Goal: Task Accomplishment & Management: Manage account settings

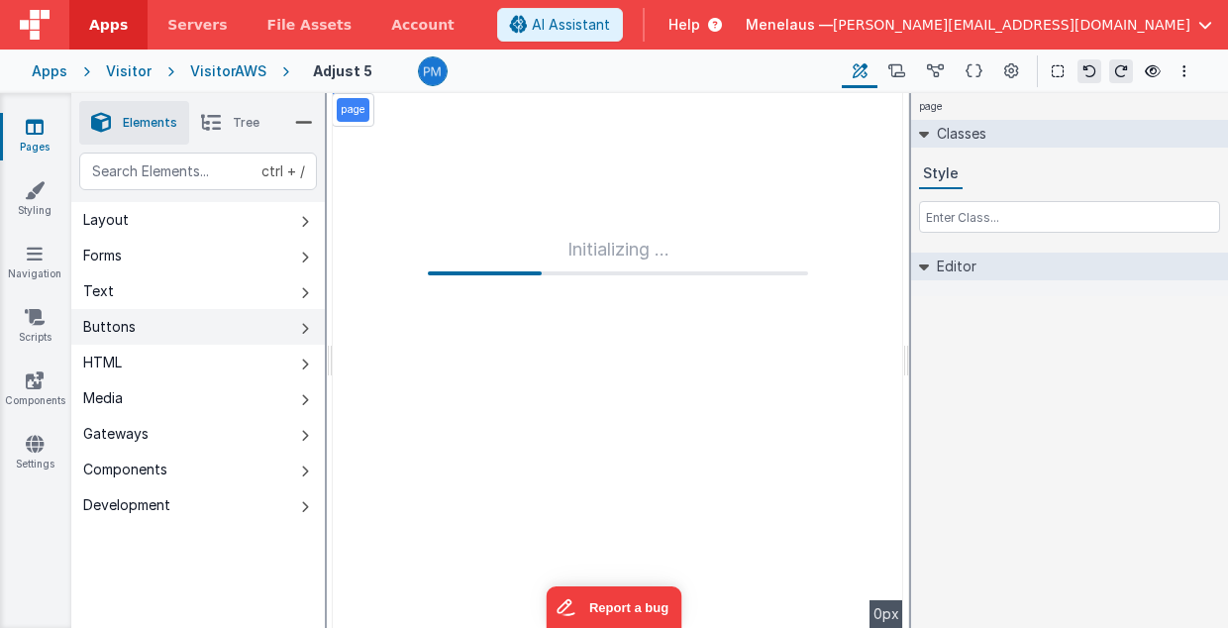
click at [297, 327] on button "Buttons" at bounding box center [198, 327] width 254 height 36
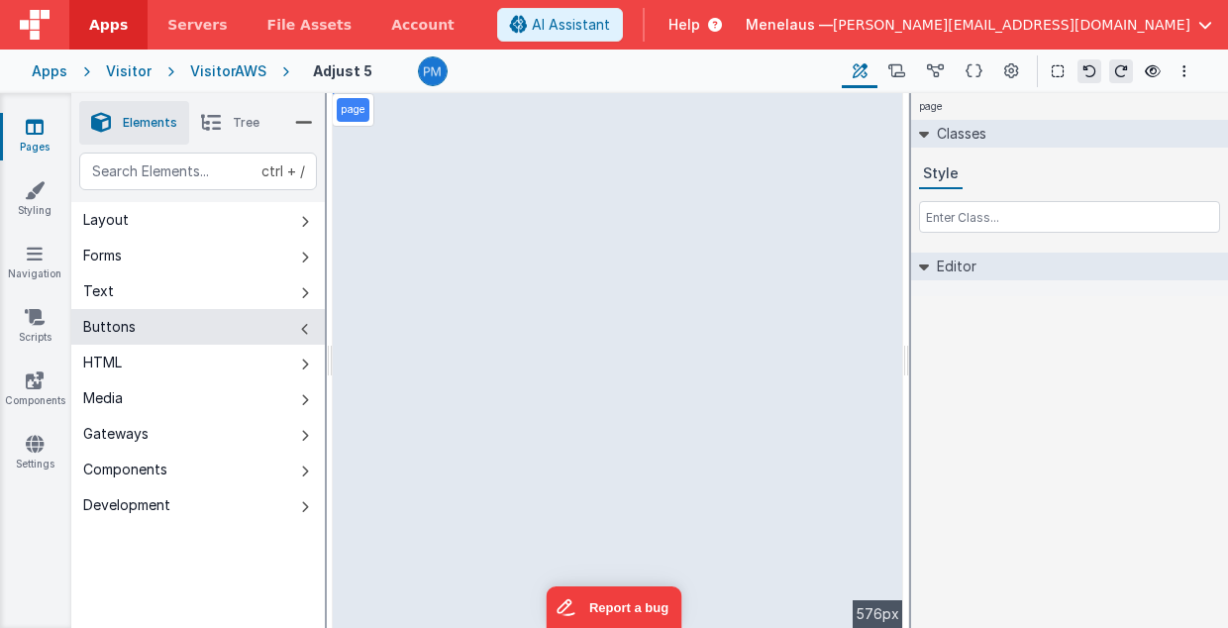
click at [157, 331] on button "Buttons" at bounding box center [198, 327] width 254 height 36
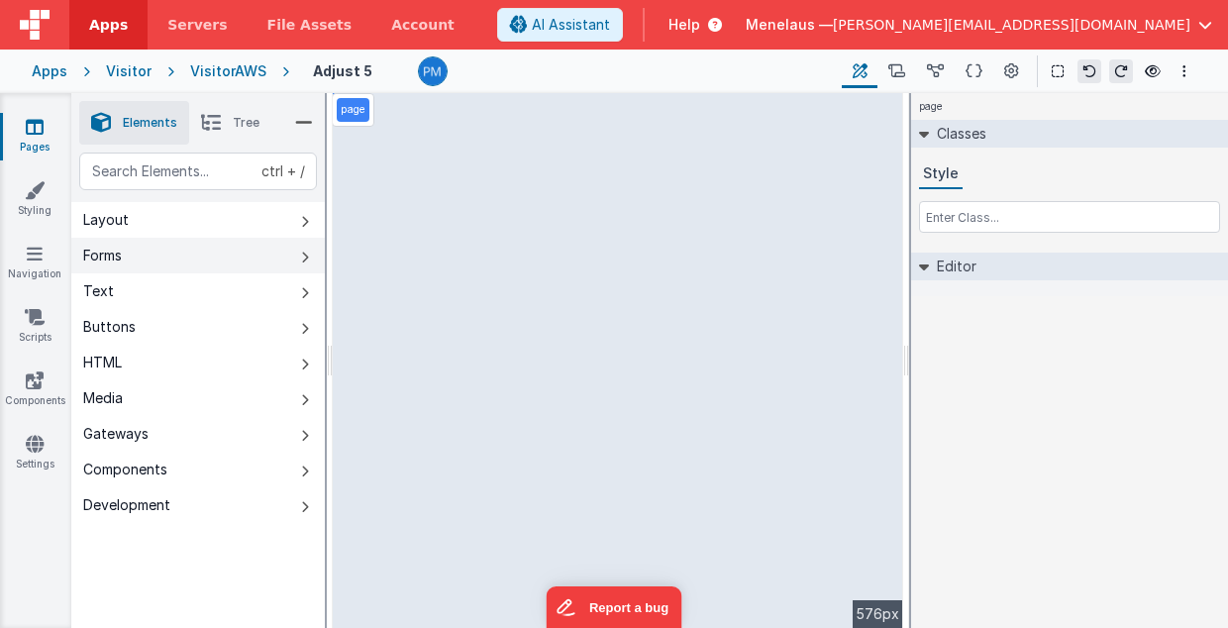
click at [133, 268] on button "Forms" at bounding box center [198, 256] width 254 height 36
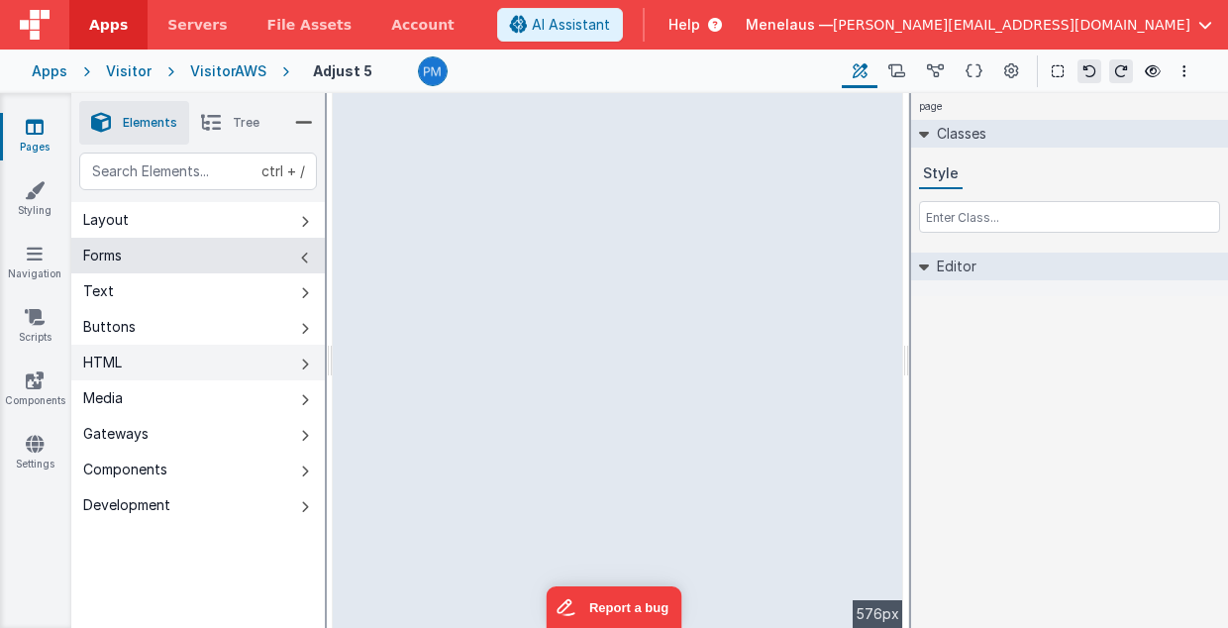
drag, startPoint x: 116, startPoint y: 348, endPoint x: 116, endPoint y: 361, distance: 12.9
click at [117, 359] on button "HTML" at bounding box center [198, 363] width 254 height 36
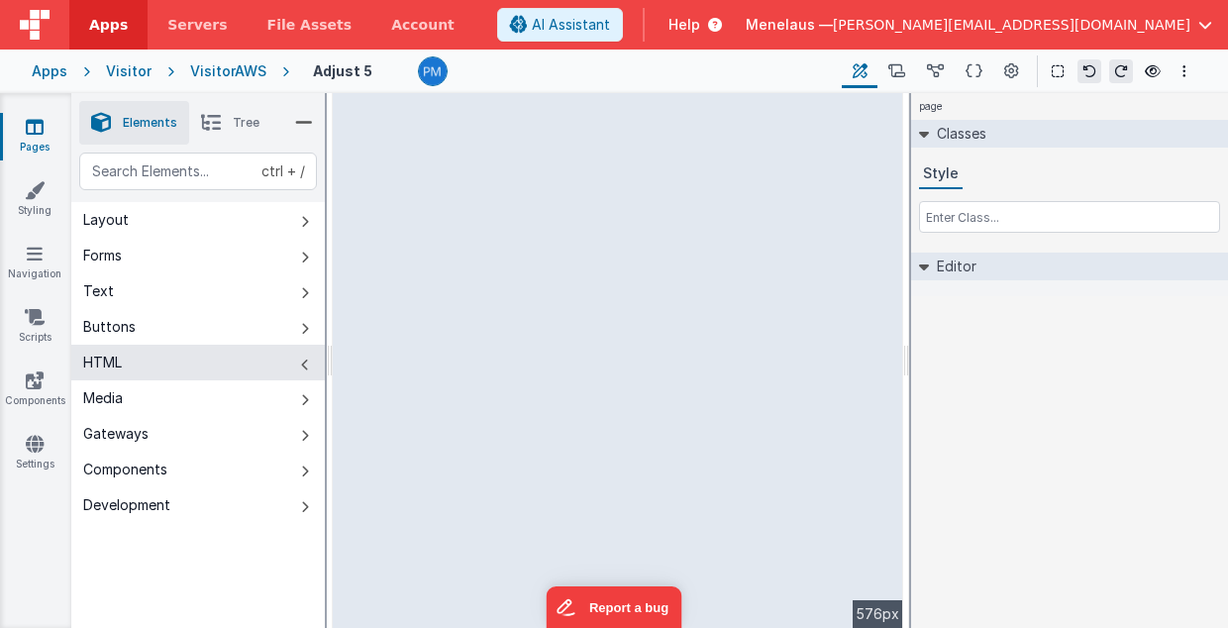
click at [116, 365] on div "HTML" at bounding box center [102, 363] width 39 height 20
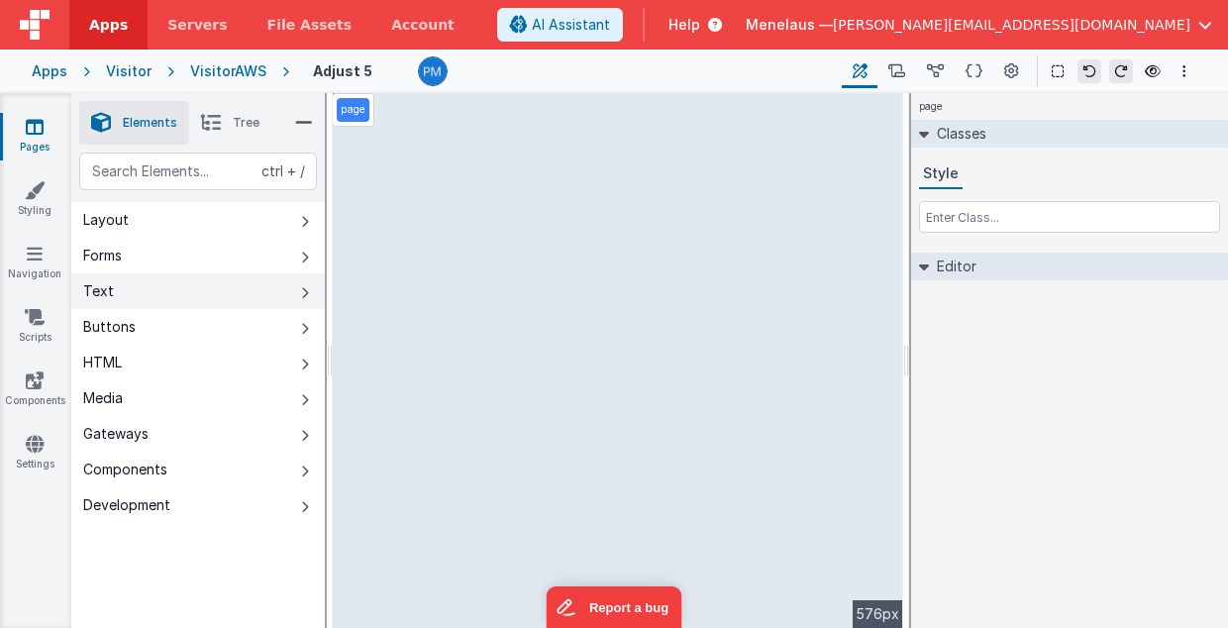
click at [120, 287] on button "Text" at bounding box center [198, 291] width 254 height 36
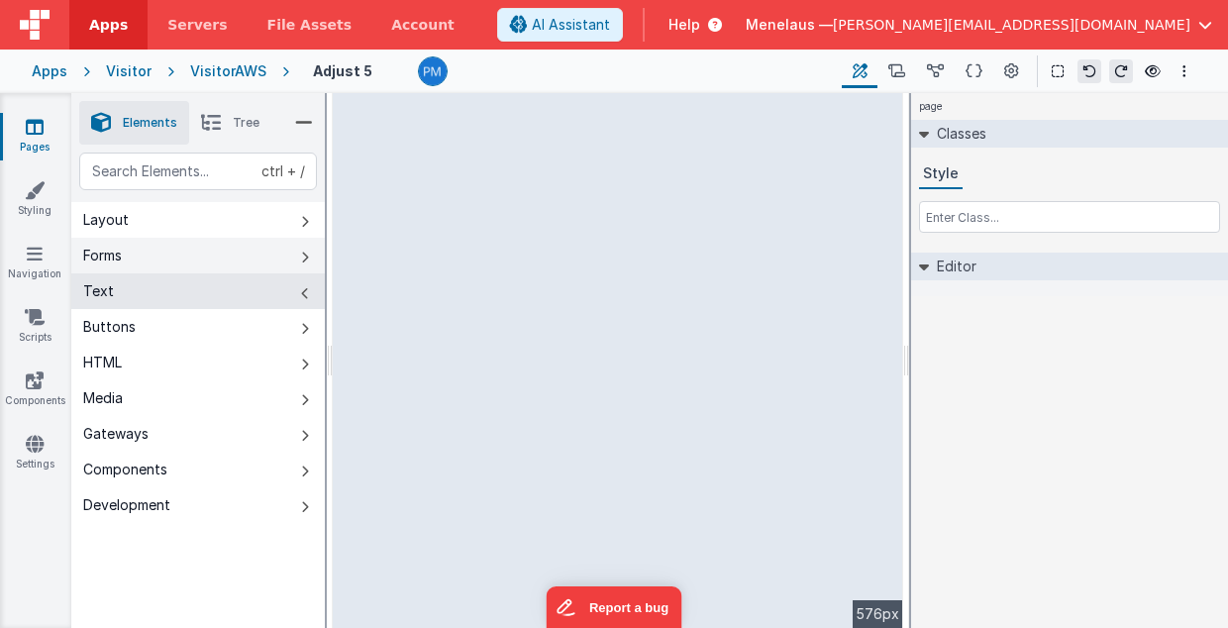
click at [124, 246] on button "Forms" at bounding box center [198, 256] width 254 height 36
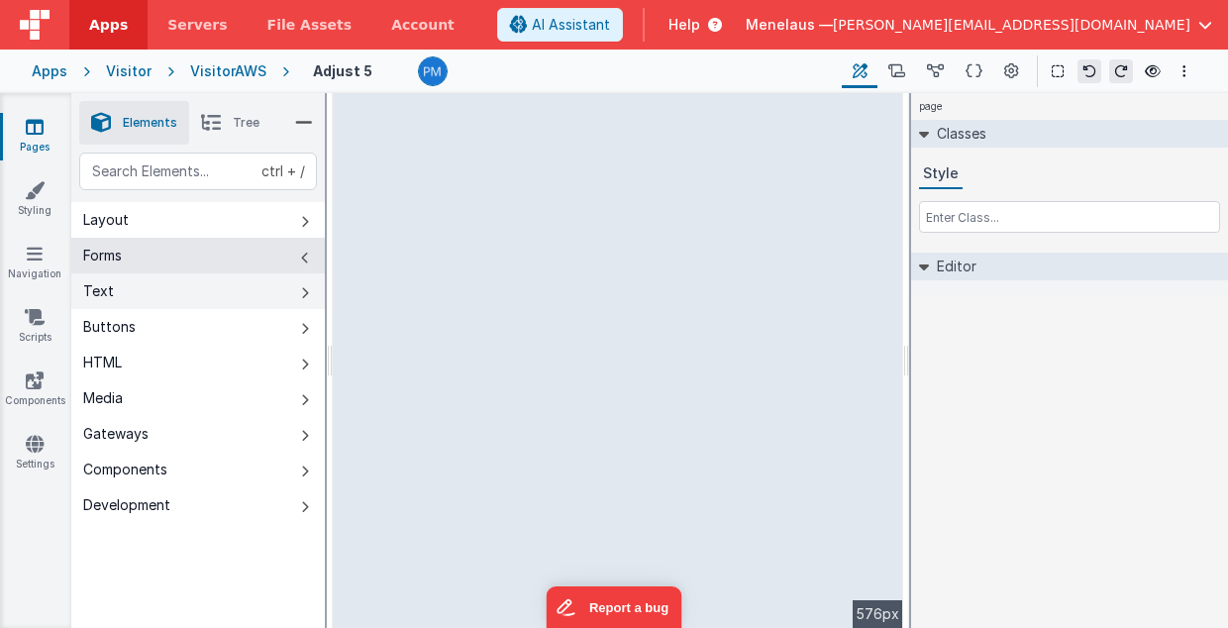
drag, startPoint x: 125, startPoint y: 216, endPoint x: 273, endPoint y: 464, distance: 288.8
click at [271, 464] on div "Layout Forms Text Buttons HTML Media Gateways Components Development" at bounding box center [198, 362] width 254 height 321
select select "required"
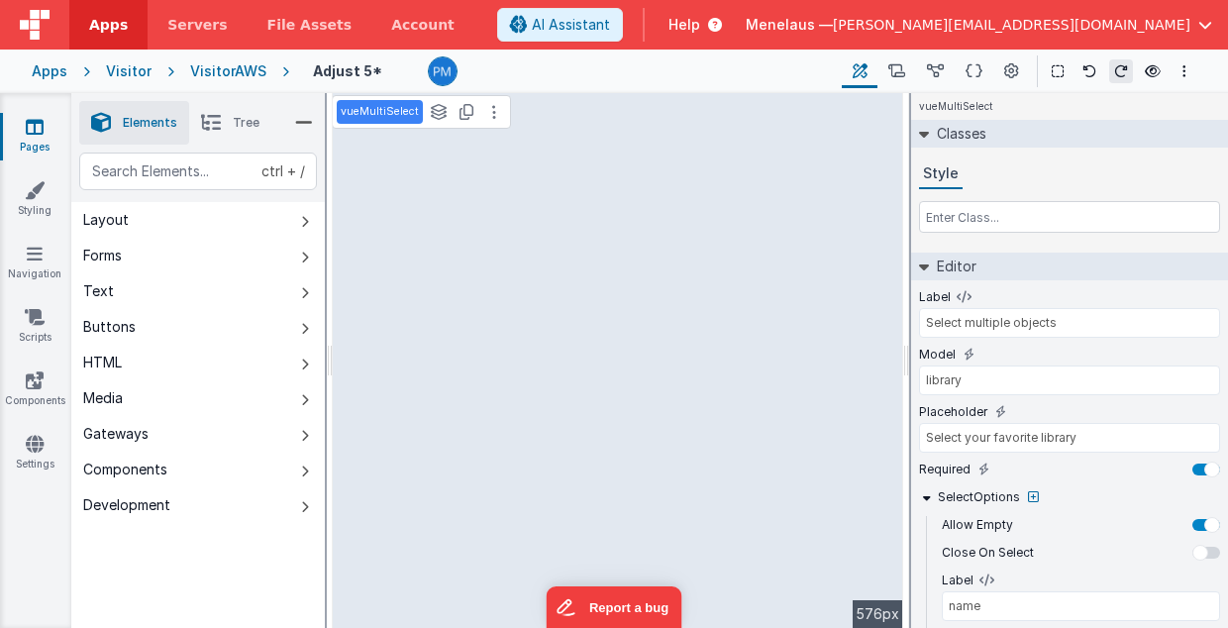
click at [133, 73] on div "Visitor" at bounding box center [129, 71] width 46 height 20
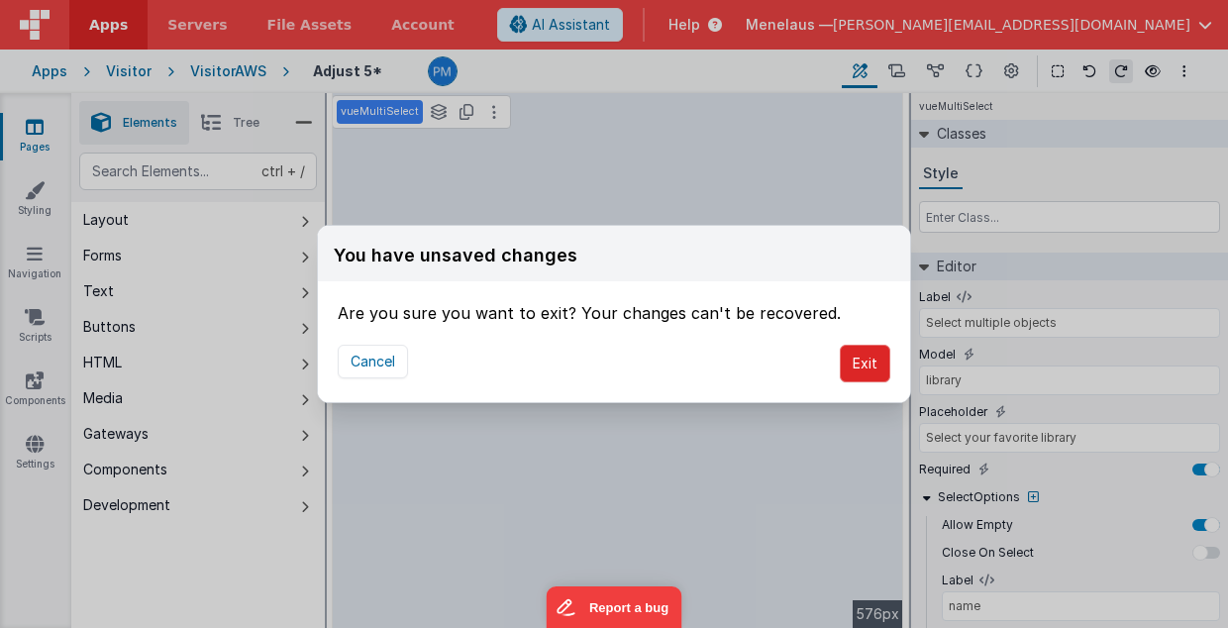
click at [874, 366] on button "Exit" at bounding box center [865, 364] width 51 height 38
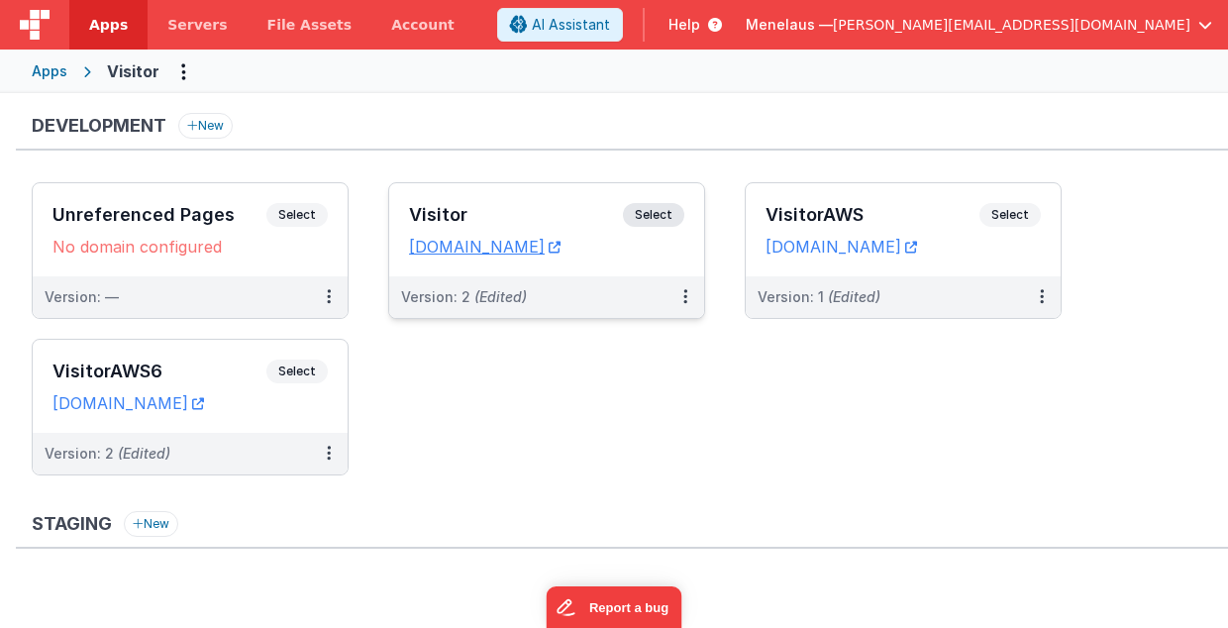
click at [577, 288] on div "Version: 2 (Edited)" at bounding box center [534, 297] width 266 height 20
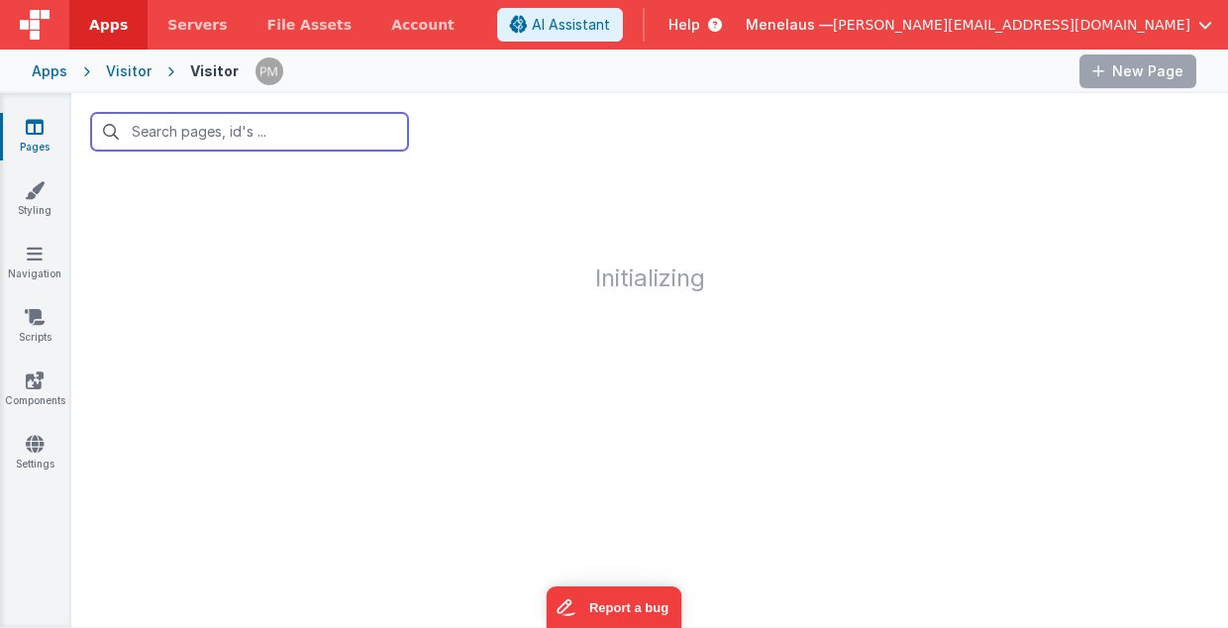
click at [285, 134] on input "text" at bounding box center [249, 132] width 317 height 38
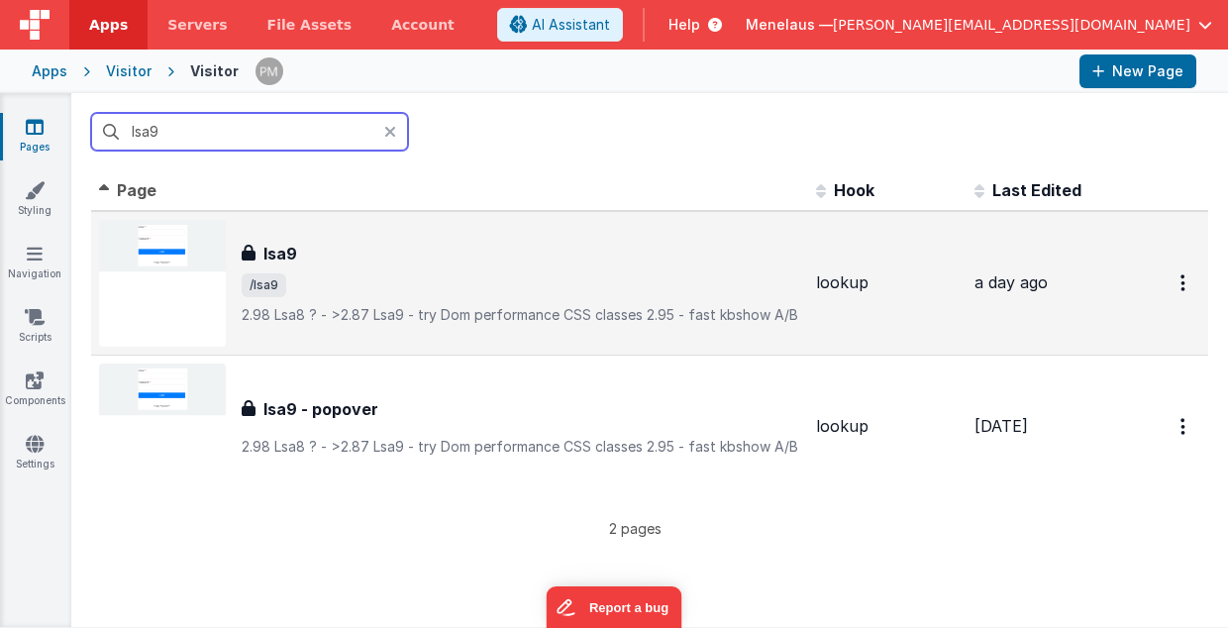
type input "lsa9"
click at [517, 305] on p "2.98 Lsa8 ? - >2.87 Lsa9 - try Dom performance CSS classes2.95 - fast kbshow A…" at bounding box center [521, 315] width 559 height 20
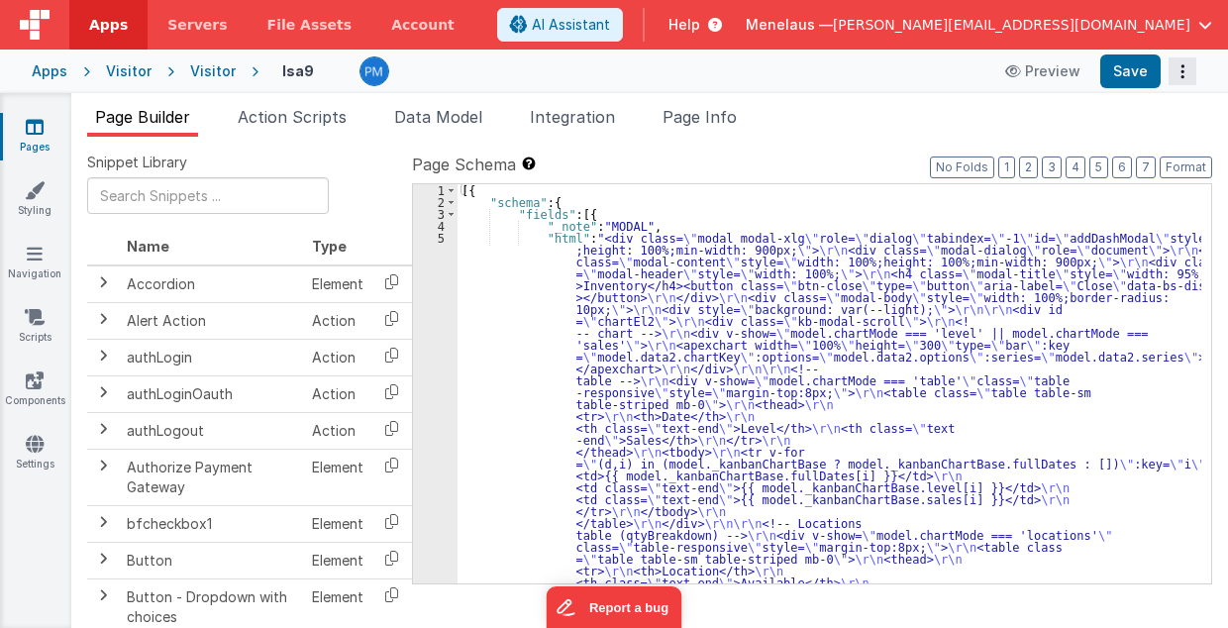
click at [1181, 72] on icon "Options" at bounding box center [1183, 71] width 28 height 1
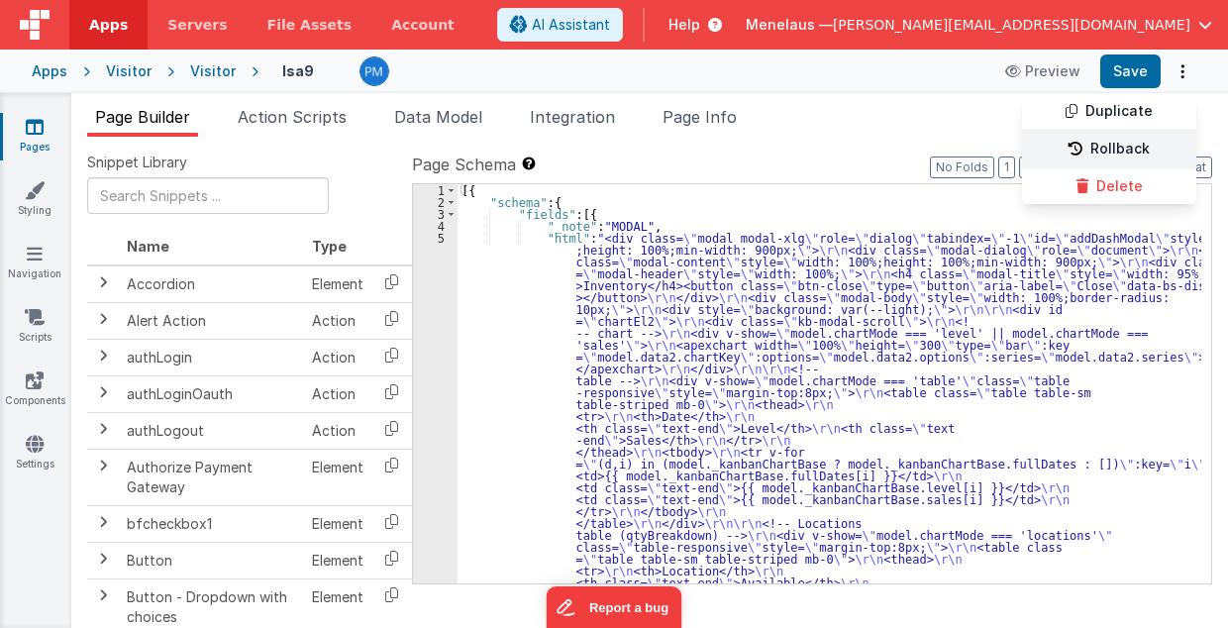
click at [1140, 153] on link "Rollback" at bounding box center [1109, 150] width 174 height 38
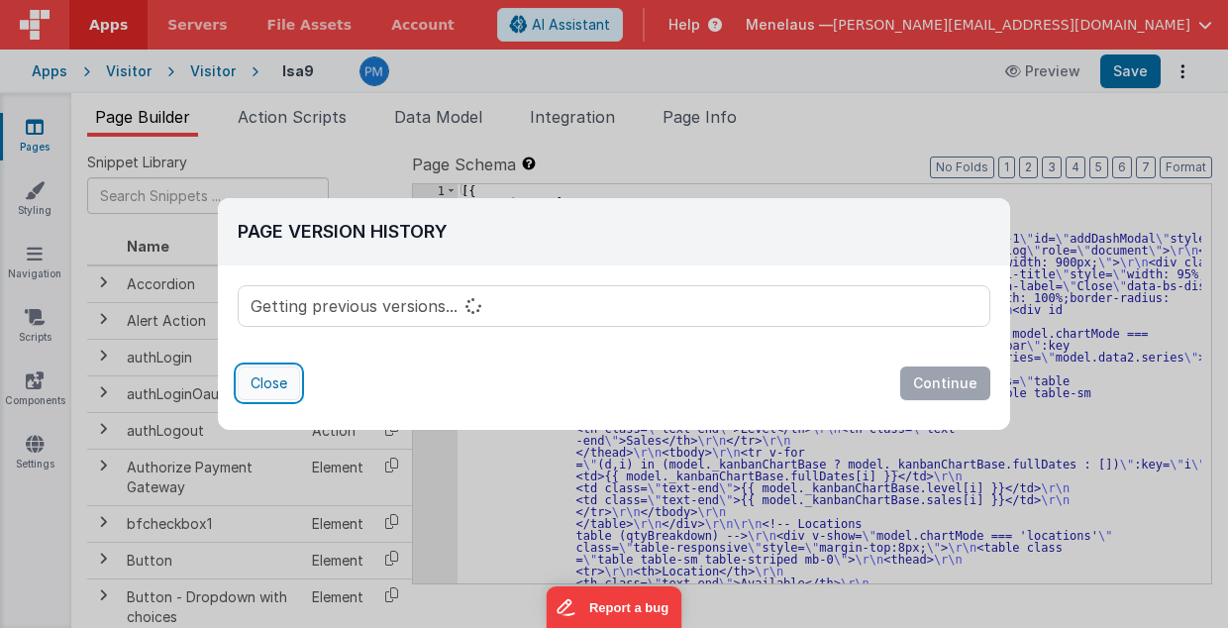
click at [279, 374] on button "Close" at bounding box center [269, 384] width 62 height 34
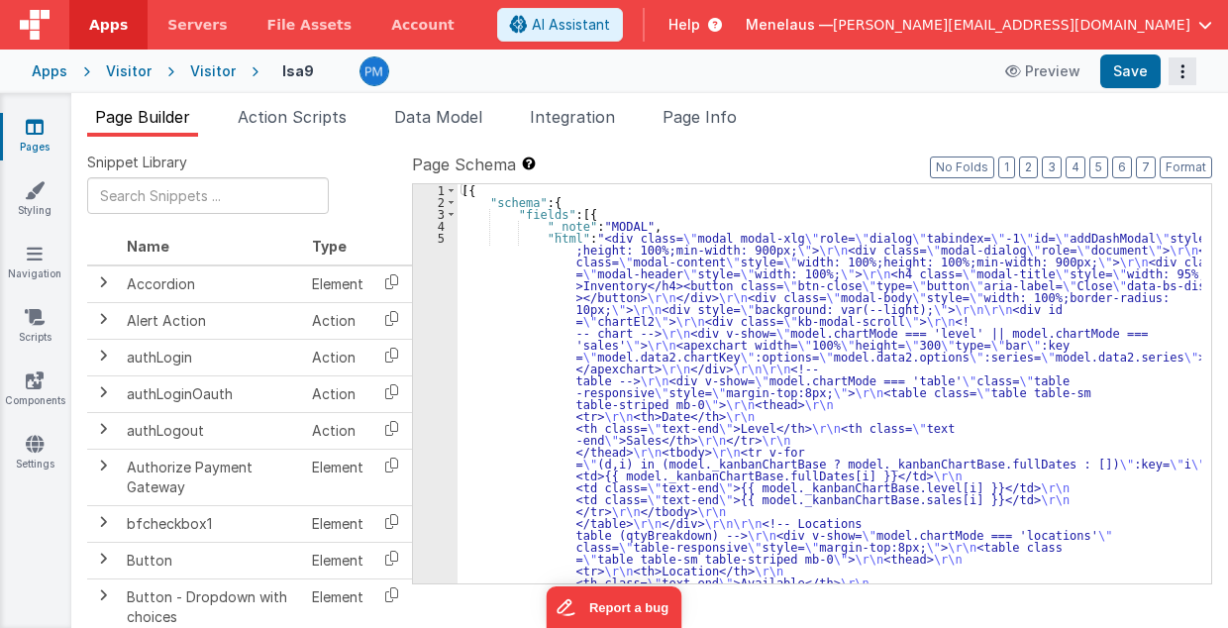
click at [1183, 71] on icon "Options" at bounding box center [1183, 71] width 28 height 1
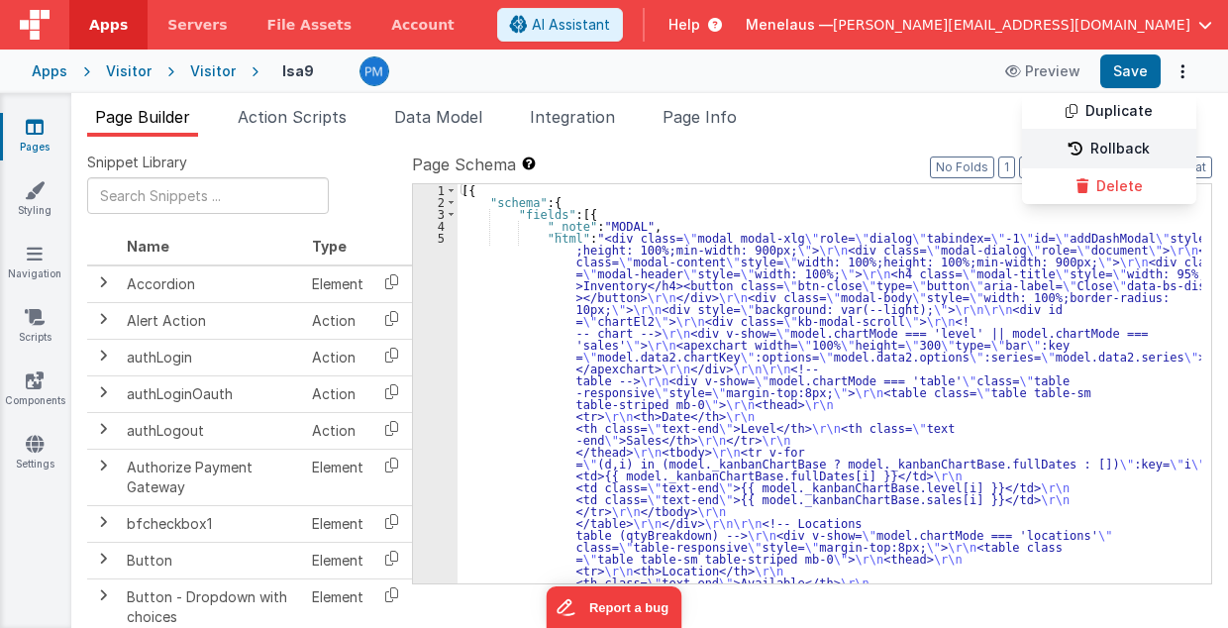
click at [1135, 148] on link "Rollback" at bounding box center [1109, 150] width 174 height 38
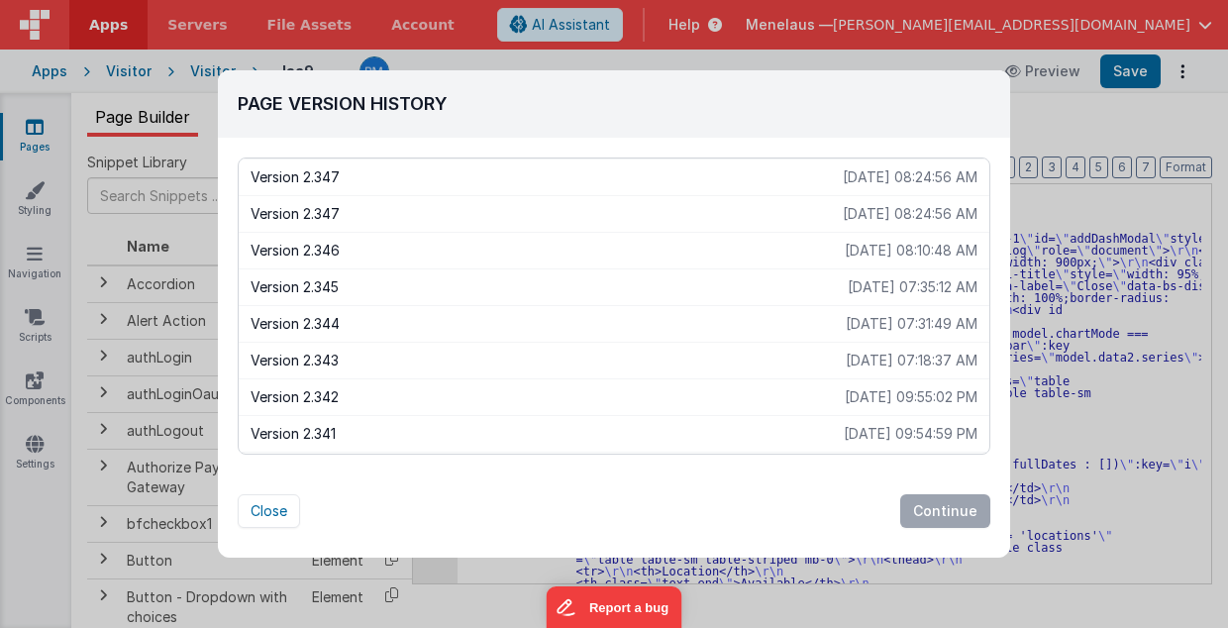
scroll to position [65, 0]
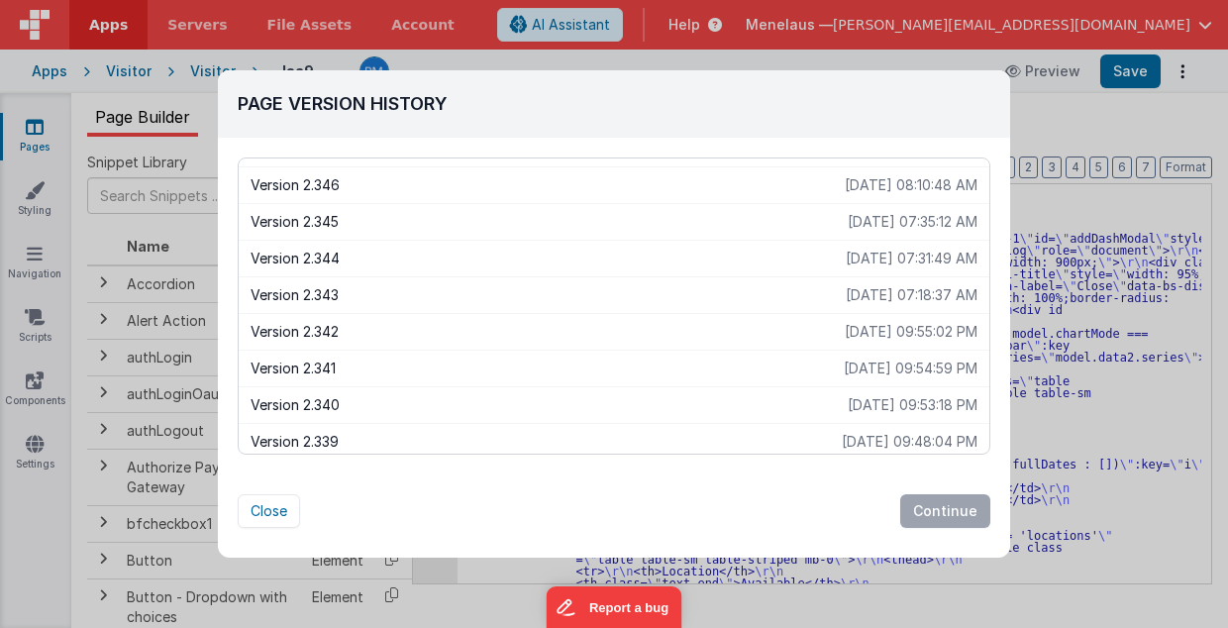
click at [1062, 121] on div "Page Version History Version 2.347 [DATE] 08:24:56 AM Version 2.347 [DATE] 08:2…" at bounding box center [614, 314] width 1228 height 628
click at [264, 515] on button "Close" at bounding box center [269, 511] width 62 height 34
